Goal: Find specific page/section: Find specific page/section

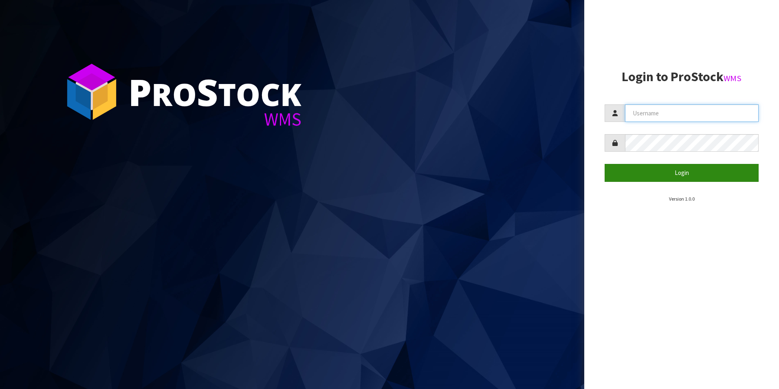
type input "aquacooler"
click at [683, 173] on button "Login" at bounding box center [682, 173] width 154 height 18
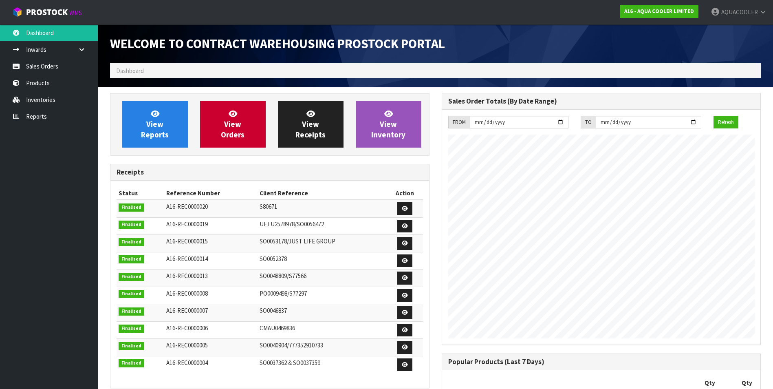
scroll to position [425, 331]
click at [38, 83] on link "Products" at bounding box center [49, 83] width 98 height 17
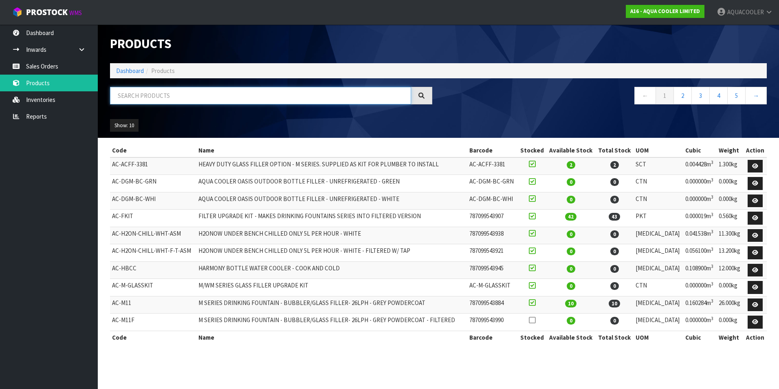
click at [132, 92] on input "text" at bounding box center [260, 96] width 301 height 18
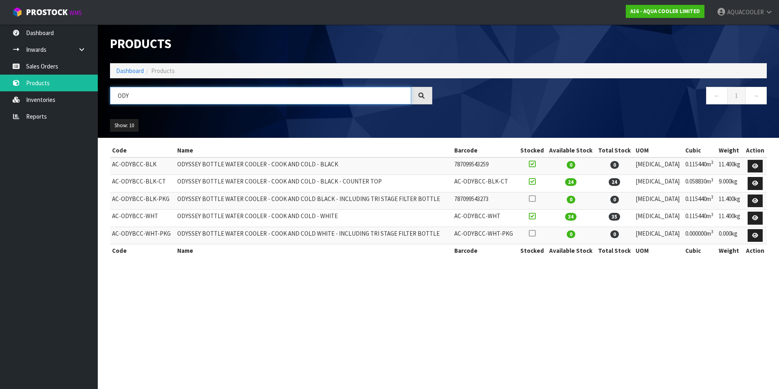
type input "ODY"
drag, startPoint x: 113, startPoint y: 198, endPoint x: 165, endPoint y: 198, distance: 52.2
click at [165, 198] on td "AC-ODYBCC-BLK-PKG" at bounding box center [142, 201] width 65 height 18
drag, startPoint x: 165, startPoint y: 198, endPoint x: 156, endPoint y: 198, distance: 8.6
copy td "AC-ODYBCC-BLK-PKG"
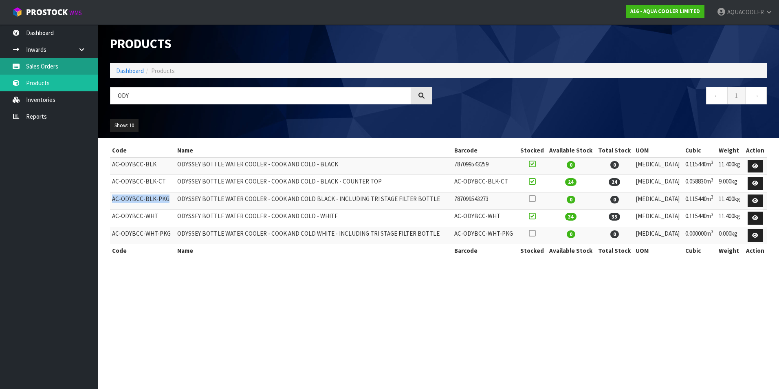
click at [51, 68] on link "Sales Orders" at bounding box center [49, 66] width 98 height 17
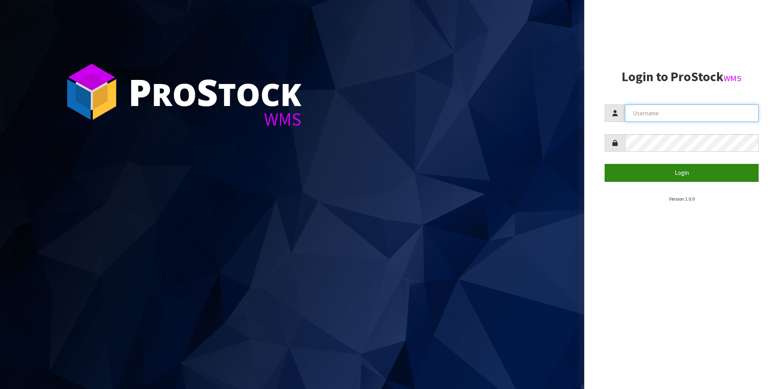
type input "aquacooler"
click at [683, 172] on button "Login" at bounding box center [682, 173] width 154 height 18
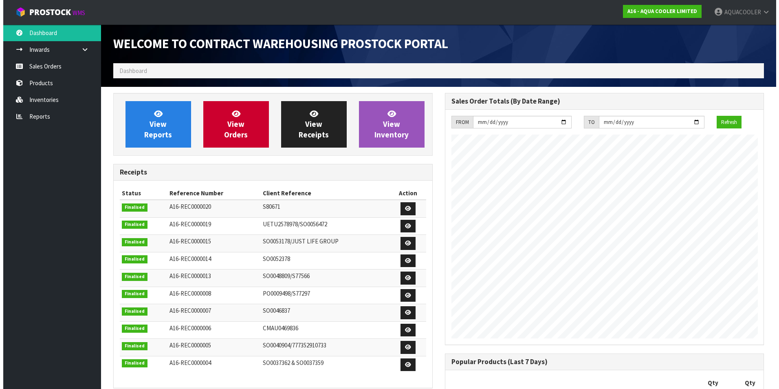
scroll to position [425, 331]
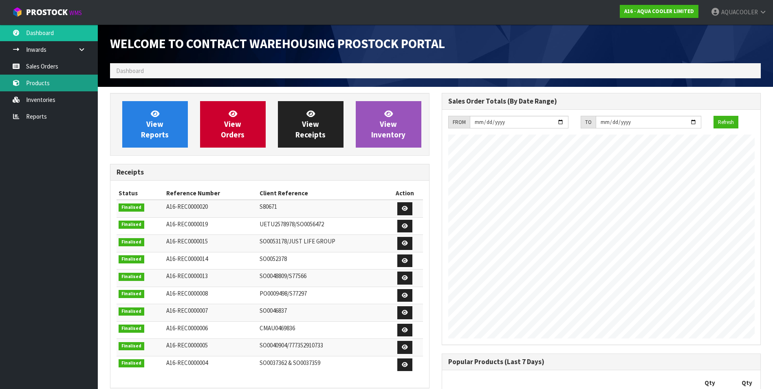
click at [34, 81] on link "Products" at bounding box center [49, 83] width 98 height 17
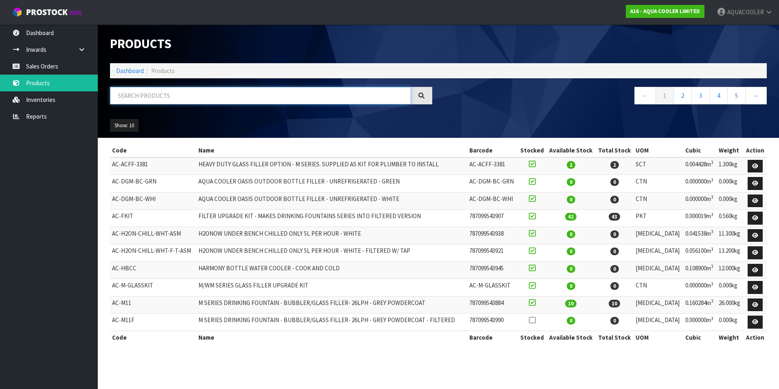
drag, startPoint x: 173, startPoint y: 96, endPoint x: 168, endPoint y: 101, distance: 7.2
click at [173, 96] on input "text" at bounding box center [260, 96] width 301 height 18
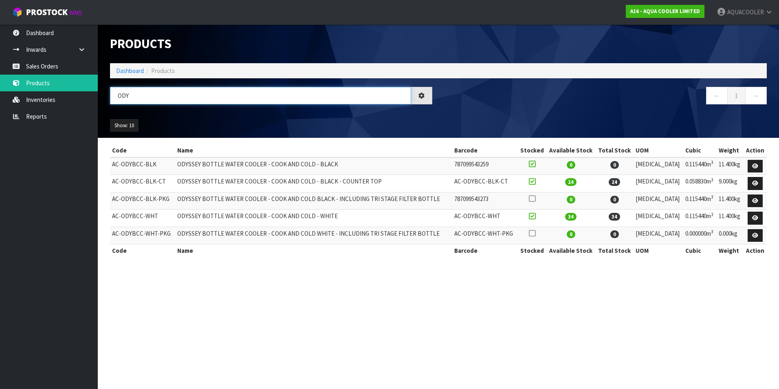
type input "ODY"
